Goal: Task Accomplishment & Management: Use online tool/utility

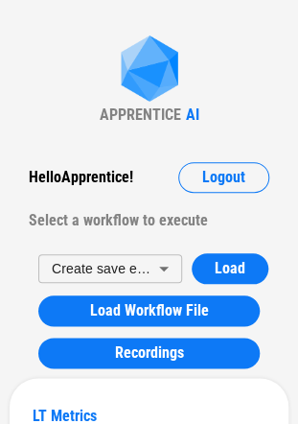
scroll to position [26, 0]
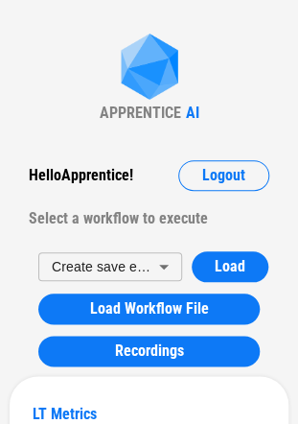
click at [153, 93] on img at bounding box center [149, 69] width 77 height 70
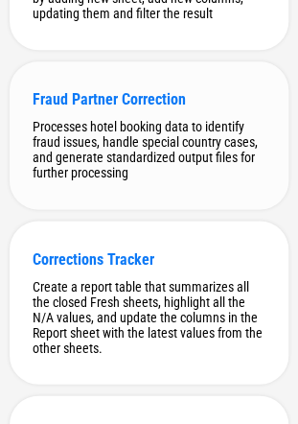
click at [119, 108] on div "Fraud Partner Correction" at bounding box center [149, 99] width 233 height 18
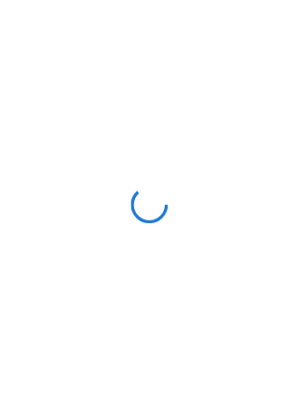
scroll to position [0, 0]
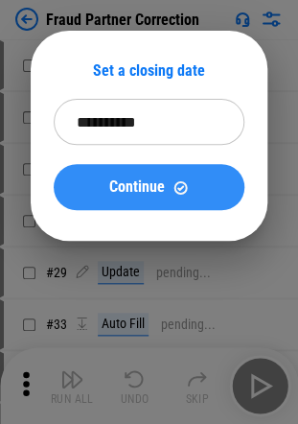
click at [191, 186] on div "Continue" at bounding box center [149, 187] width 145 height 16
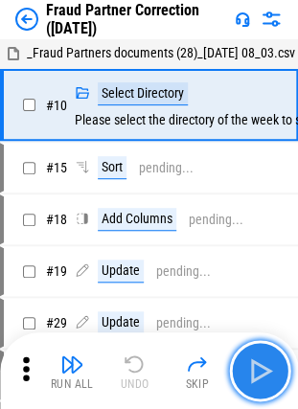
click at [262, 383] on img "button" at bounding box center [260, 371] width 31 height 31
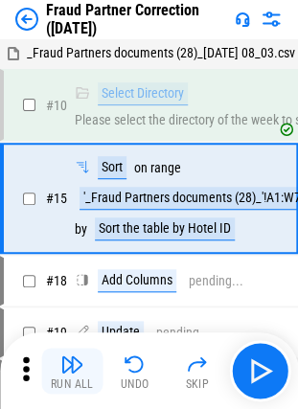
click at [77, 365] on img "button" at bounding box center [71, 364] width 23 height 23
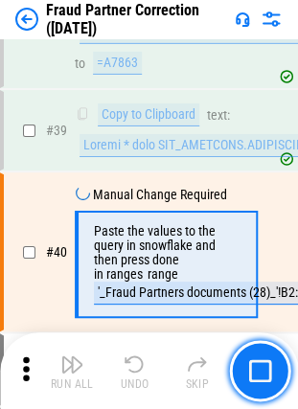
scroll to position [782, 0]
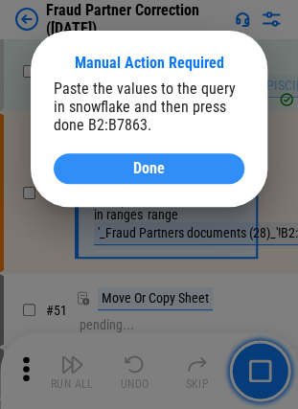
click at [215, 175] on div "Done" at bounding box center [149, 168] width 145 height 15
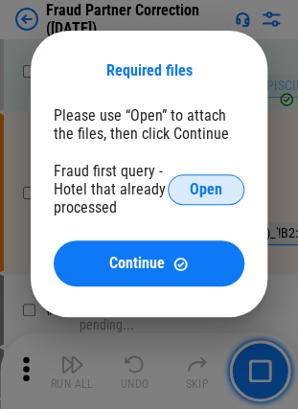
click at [206, 189] on span "Open" at bounding box center [206, 189] width 33 height 15
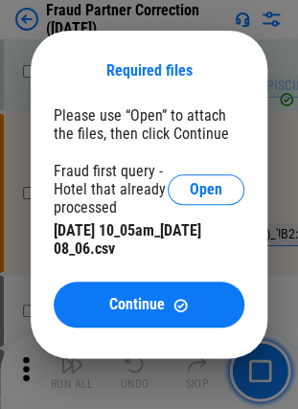
click at [135, 333] on div "Required files Please use “Open” to attach the files, then click Continue Fraud…" at bounding box center [149, 195] width 237 height 328
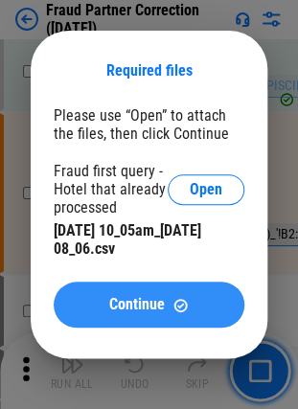
click at [130, 318] on button "Continue" at bounding box center [149, 305] width 191 height 46
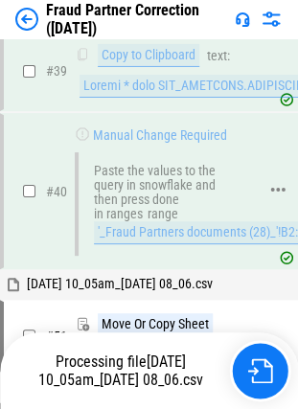
scroll to position [810, 0]
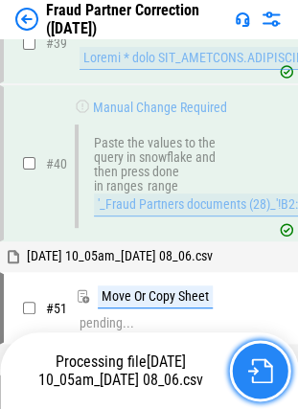
click at [255, 376] on img "button" at bounding box center [259, 371] width 25 height 25
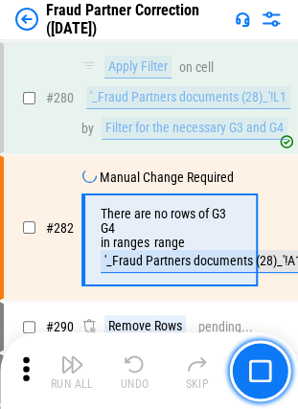
scroll to position [3433, 0]
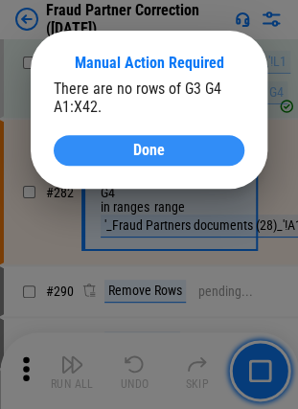
click at [175, 136] on button "Done" at bounding box center [149, 150] width 191 height 31
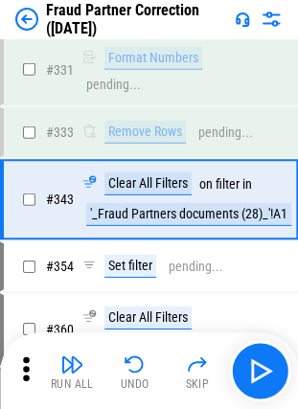
scroll to position [4121, 0]
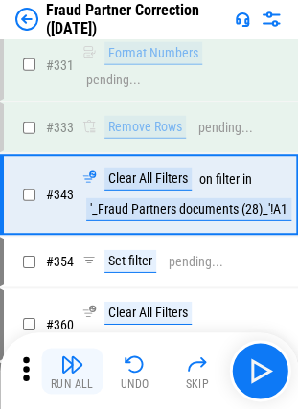
click at [78, 350] on button "Run All" at bounding box center [71, 371] width 61 height 46
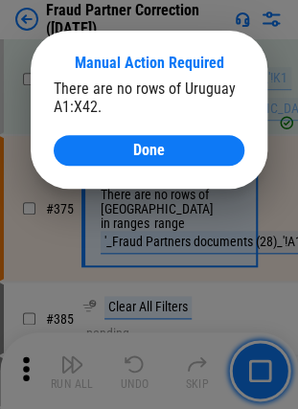
scroll to position [4524, 0]
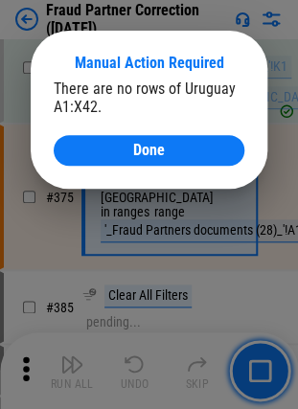
click at [186, 182] on div "Manual Action Required There are no rows of Uruguay A1:X42. Done" at bounding box center [149, 110] width 237 height 158
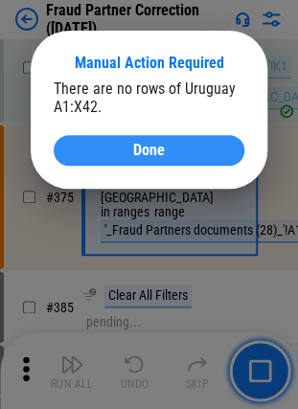
click at [180, 164] on button "Done" at bounding box center [149, 150] width 191 height 31
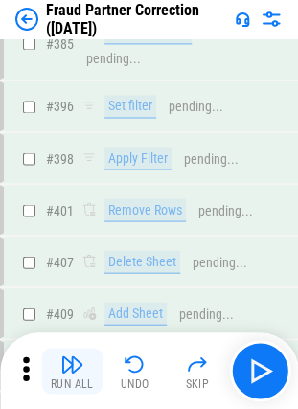
click at [68, 379] on div "Run All" at bounding box center [72, 385] width 43 height 12
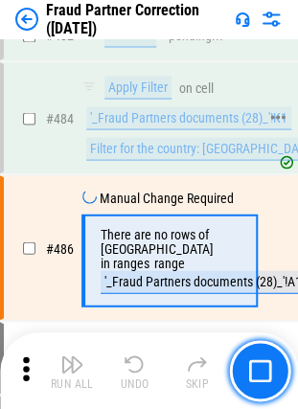
scroll to position [5789, 0]
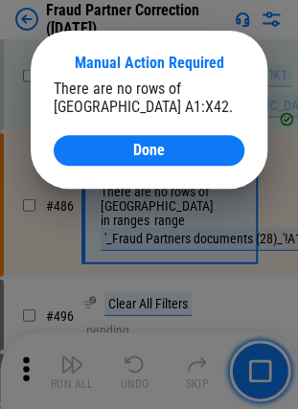
click at [145, 169] on div "Manual Action Required There are no rows of Brazil A1:X42. Done" at bounding box center [149, 110] width 237 height 158
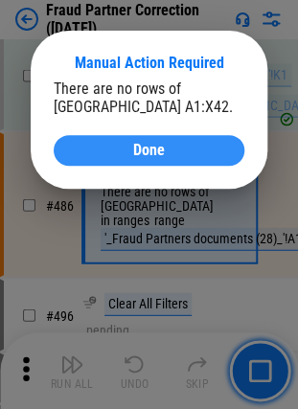
click at [142, 151] on span "Done" at bounding box center [149, 150] width 32 height 15
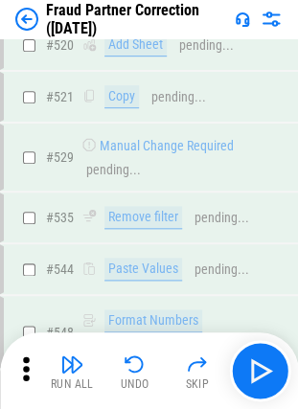
click at [78, 345] on div "Run All Undo Skip" at bounding box center [151, 370] width 279 height 61
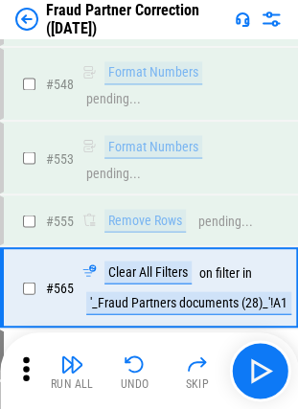
scroll to position [6654, 0]
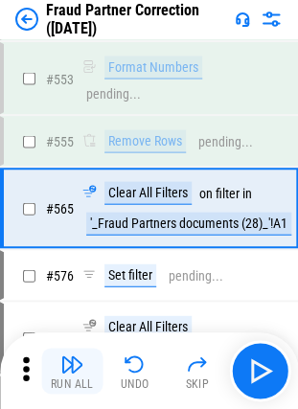
click at [72, 366] on img "button" at bounding box center [71, 364] width 23 height 23
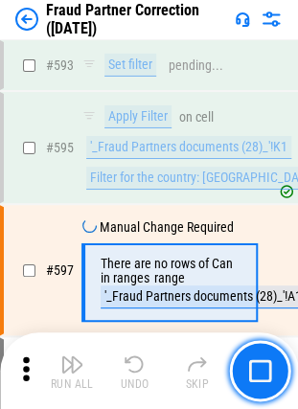
scroll to position [7049, 0]
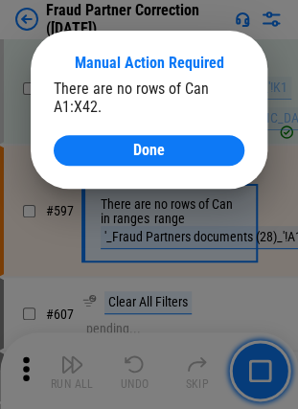
click at [170, 131] on div "There are no rows of Can A1:X42. Done" at bounding box center [149, 123] width 191 height 86
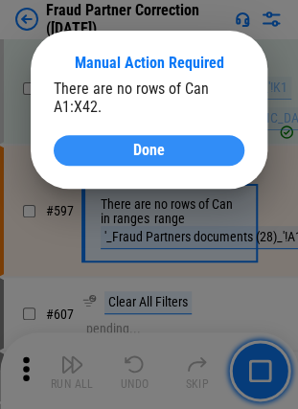
click at [157, 152] on span "Done" at bounding box center [149, 150] width 32 height 15
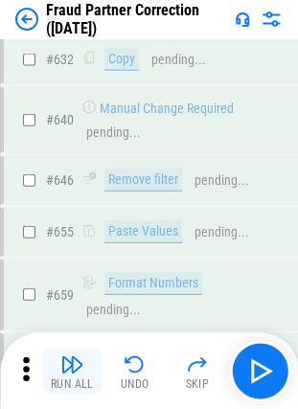
click at [71, 362] on img "button" at bounding box center [71, 364] width 23 height 23
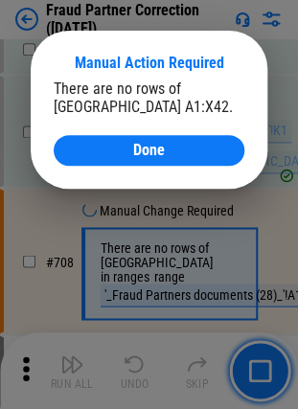
scroll to position [8309, 0]
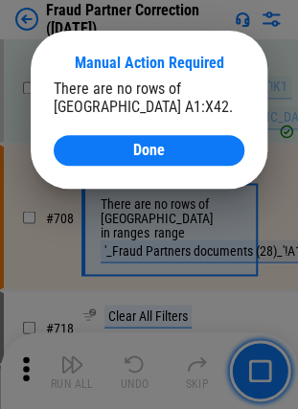
click at [198, 173] on div "Manual Action Required There are no rows of New Zealand A1:X42. Done" at bounding box center [149, 110] width 237 height 158
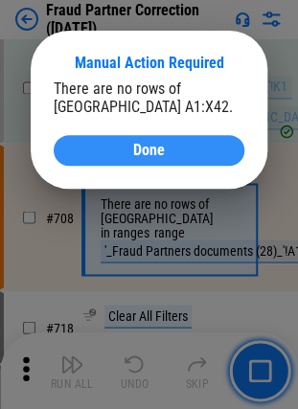
click at [198, 157] on div "Done" at bounding box center [149, 150] width 145 height 15
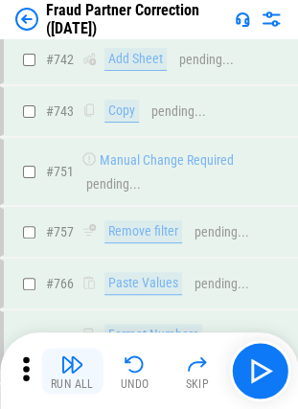
click at [70, 374] on img "button" at bounding box center [71, 364] width 23 height 23
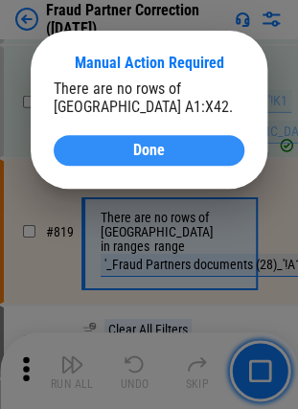
click at [203, 149] on div "Done" at bounding box center [149, 150] width 145 height 15
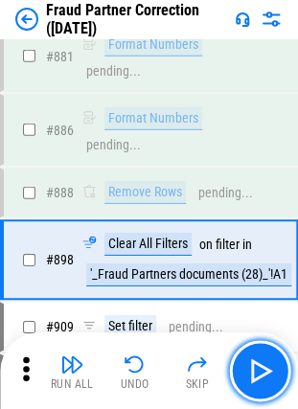
scroll to position [10424, 0]
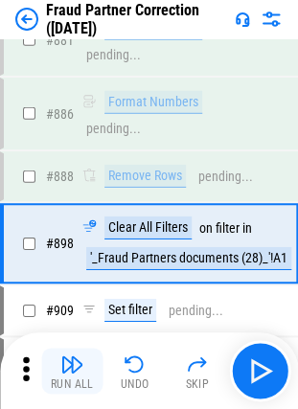
click at [62, 368] on img "button" at bounding box center [71, 364] width 23 height 23
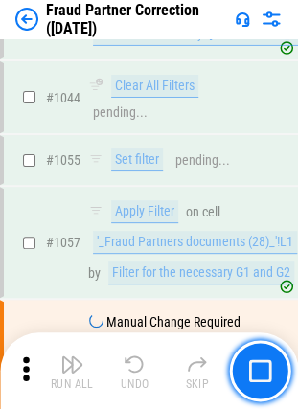
scroll to position [12517, 0]
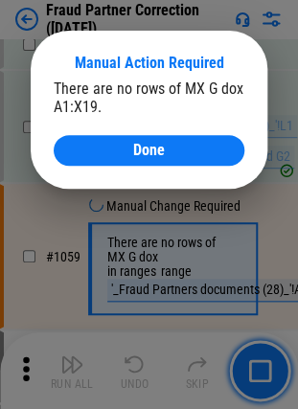
click at [146, 181] on div "Manual Action Required There are no rows of MX G dox A1:X19. Done" at bounding box center [149, 110] width 237 height 158
click at [146, 176] on div "Manual Action Required There are no rows of MX G dox A1:X19. Done" at bounding box center [149, 110] width 237 height 158
click at [146, 171] on div "Manual Action Required There are no rows of MX G dox A1:X19. Done" at bounding box center [149, 110] width 237 height 158
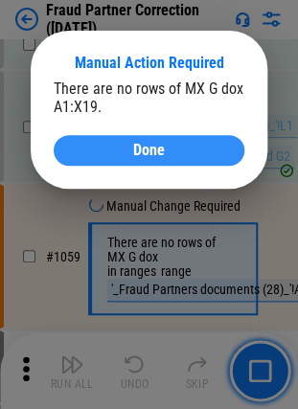
click at [146, 161] on button "Done" at bounding box center [149, 150] width 191 height 31
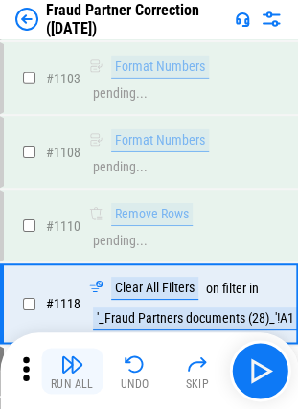
click at [66, 365] on img "button" at bounding box center [71, 364] width 23 height 23
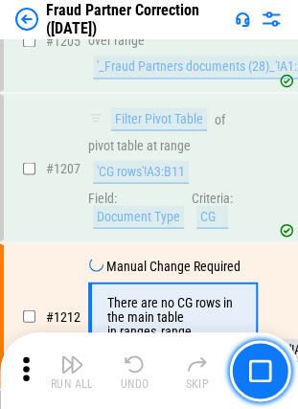
scroll to position [13755, 0]
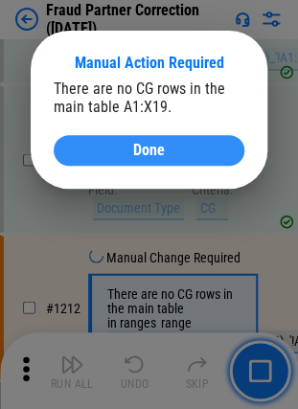
click at [100, 144] on div "Done" at bounding box center [149, 150] width 145 height 15
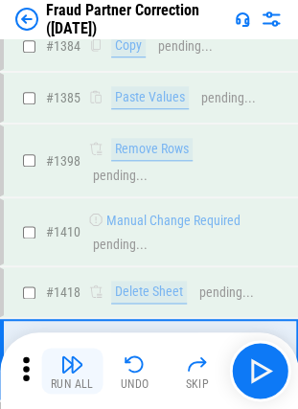
click at [76, 379] on div "Run All" at bounding box center [72, 385] width 43 height 12
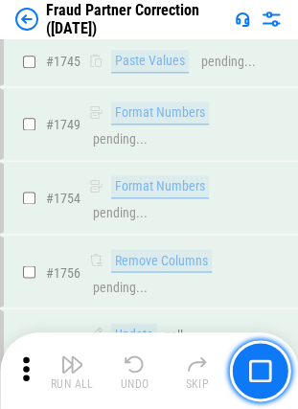
scroll to position [18202, 0]
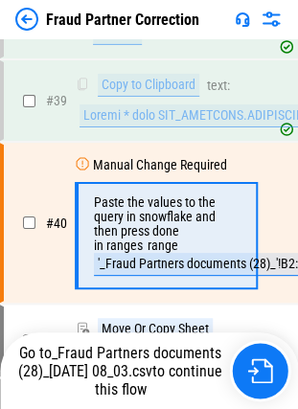
scroll to position [786, 0]
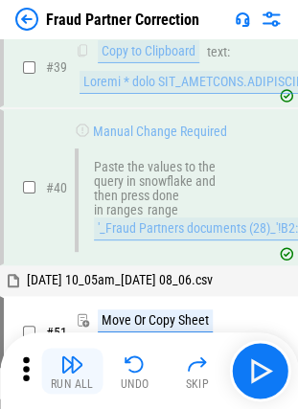
click at [76, 357] on img "button" at bounding box center [71, 364] width 23 height 23
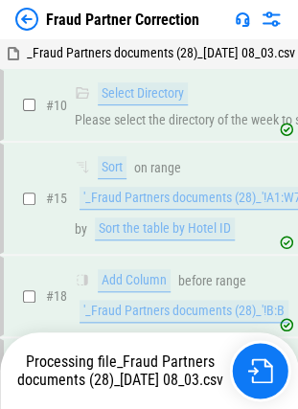
scroll to position [19699, 0]
